Goal: Task Accomplishment & Management: Manage account settings

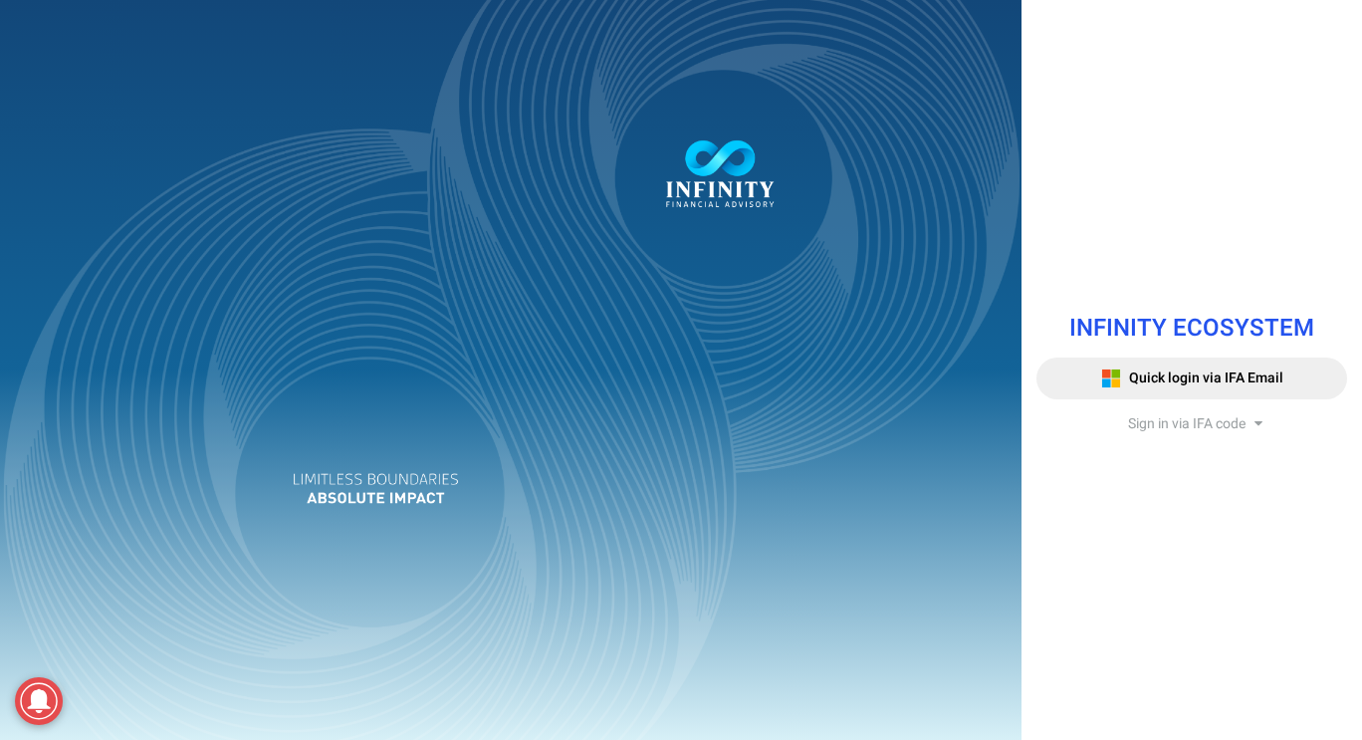
click at [1165, 424] on span "Sign in via IFA code" at bounding box center [1186, 423] width 117 height 21
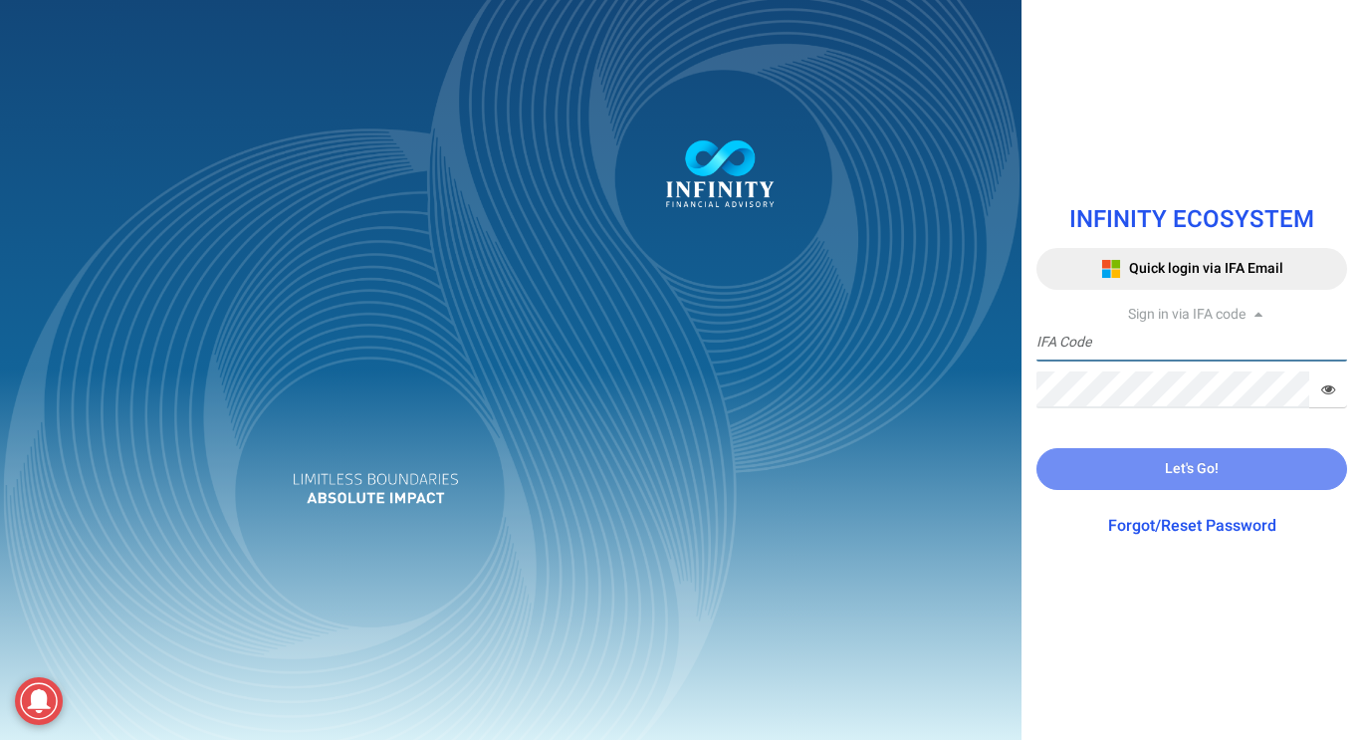
click at [1154, 356] on input "text" at bounding box center [1191, 343] width 311 height 37
type input "IFA0166"
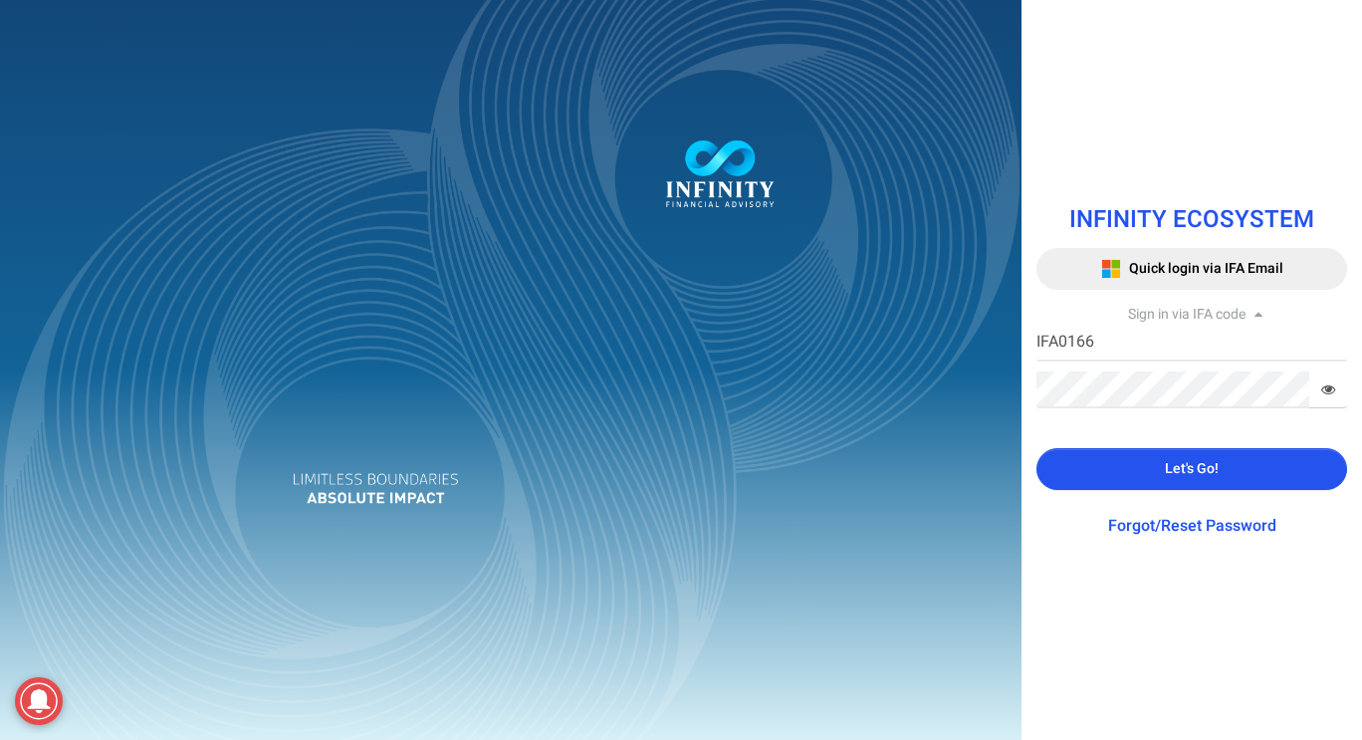
click at [1153, 490] on div "INFINITY ECOSYSTEM Quick login via IFA Email Sign in via IFA code IFA0166 IFA C…" at bounding box center [1191, 369] width 340 height 375
click at [1162, 477] on button "Let's Go!" at bounding box center [1191, 469] width 311 height 42
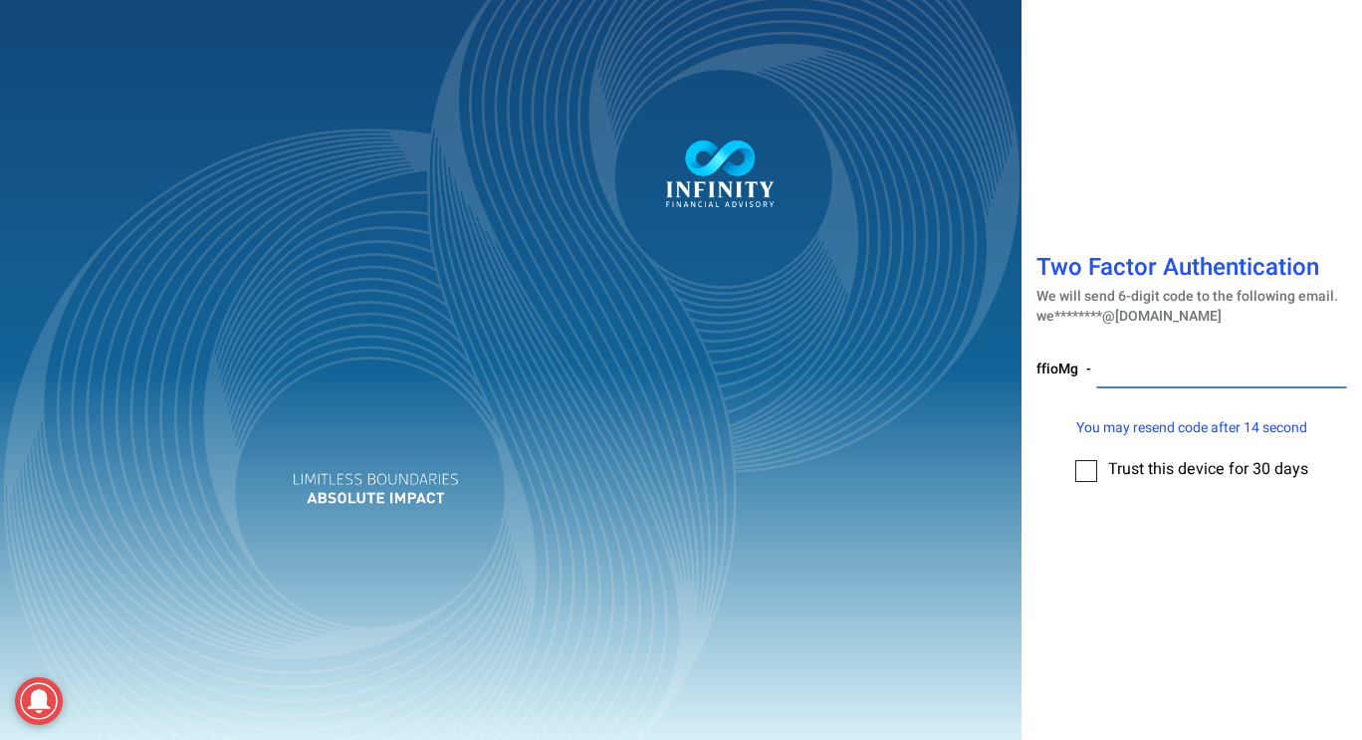
click at [1132, 383] on input "number" at bounding box center [1221, 369] width 251 height 37
type input "157900"
